Goal: Find specific page/section: Find specific page/section

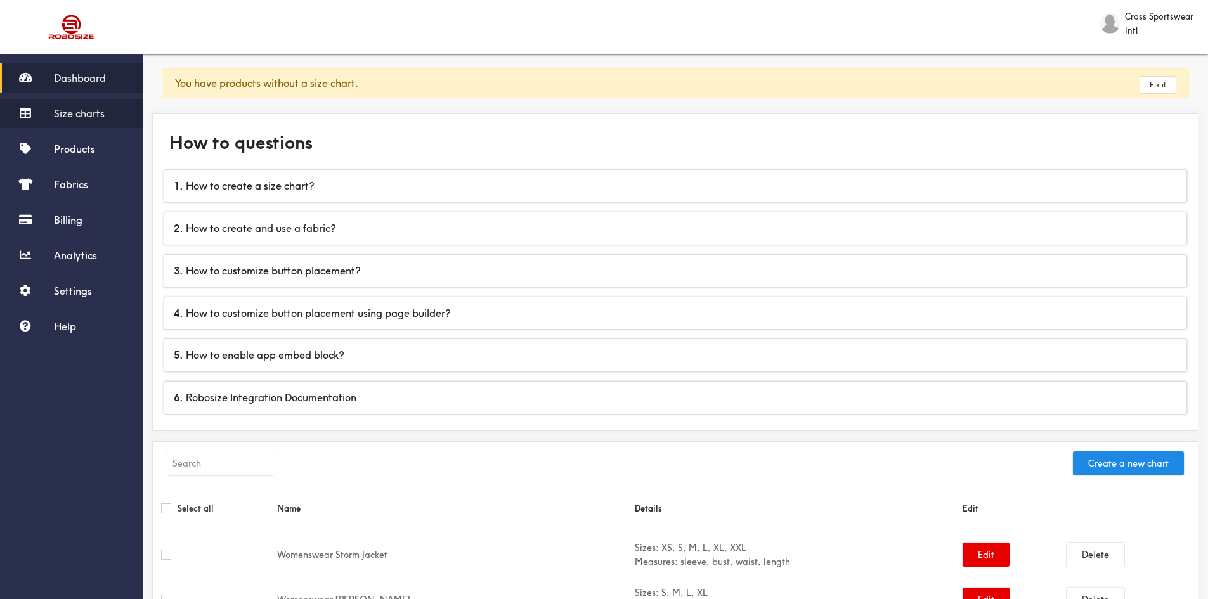
click at [81, 112] on span "Size charts" at bounding box center [79, 113] width 51 height 13
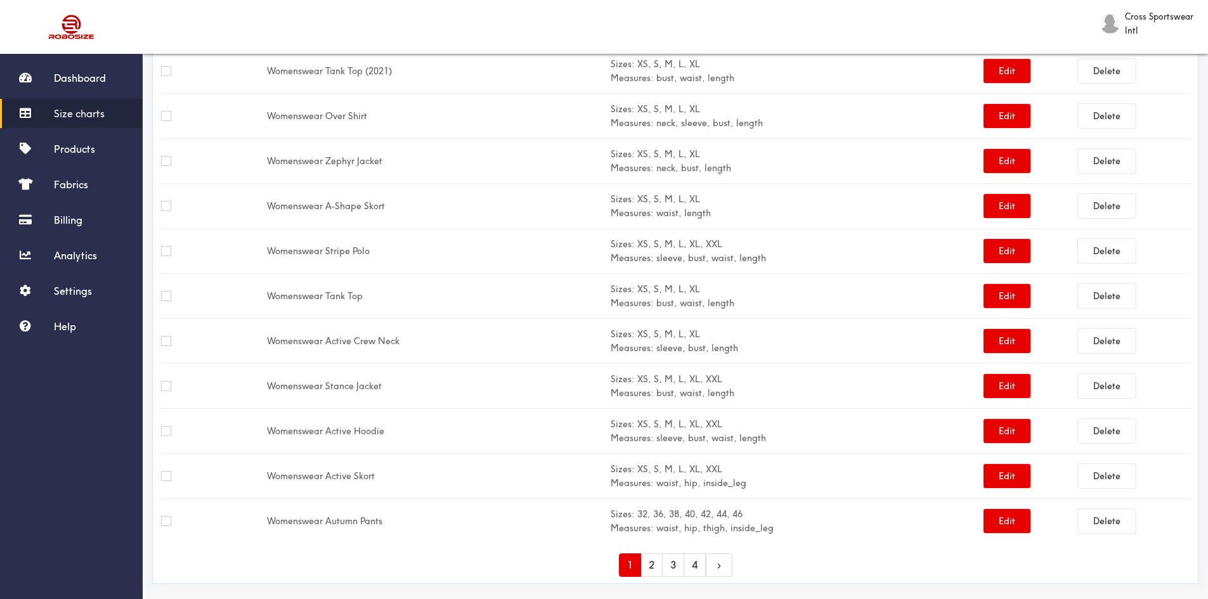
scroll to position [1872, 0]
